Goal: Task Accomplishment & Management: Manage account settings

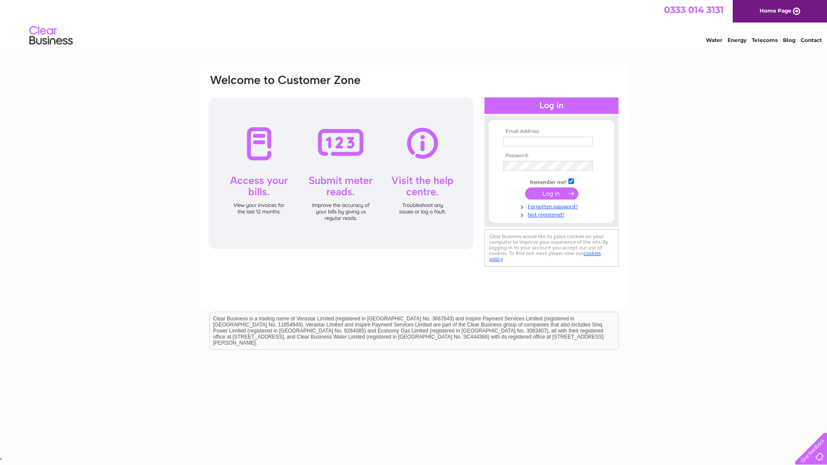
type input "gshoneautoservices@gmail.com"
click at [561, 187] on input "submit" at bounding box center [551, 193] width 53 height 12
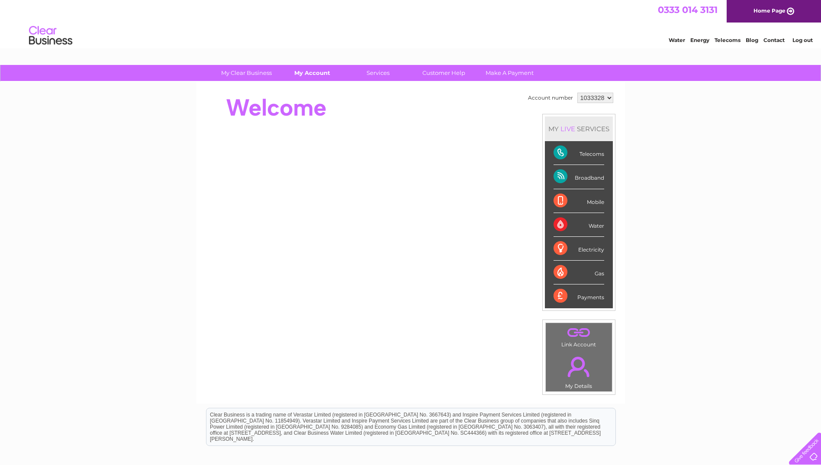
click at [318, 73] on link "My Account" at bounding box center [311, 73] width 71 height 16
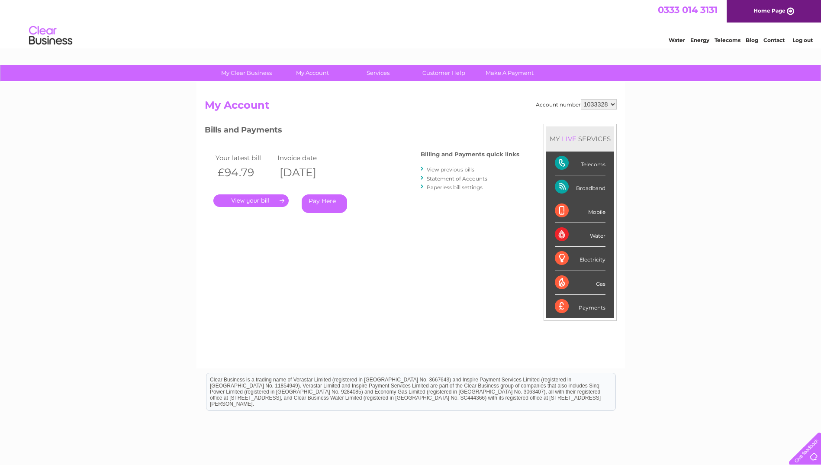
click at [259, 199] on link "." at bounding box center [250, 200] width 75 height 13
click at [260, 199] on link "." at bounding box center [250, 200] width 75 height 13
click at [299, 316] on div "Account number 1033328 My Account MY LIVE SERVICES Telecoms Broadband Mobile Wa…" at bounding box center [411, 229] width 412 height 260
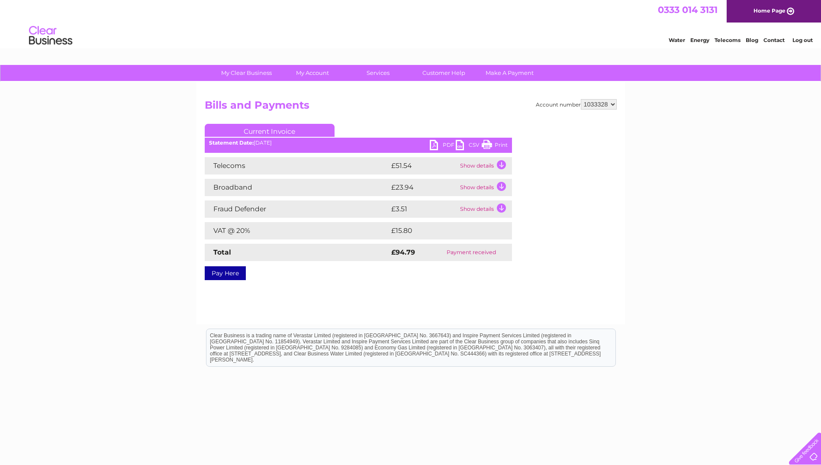
click at [440, 149] on link "PDF" at bounding box center [443, 146] width 26 height 13
